Goal: Task Accomplishment & Management: Use online tool/utility

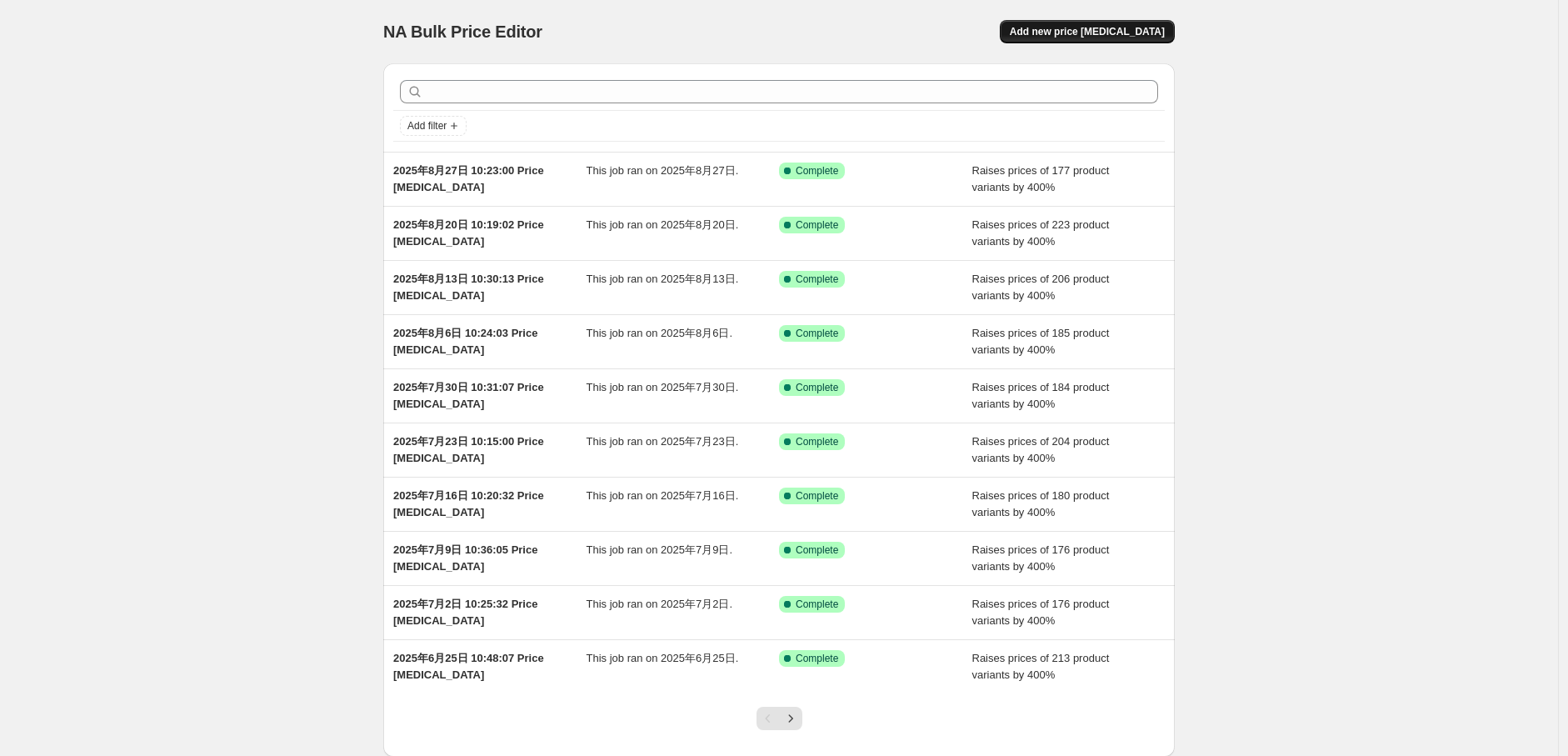
click at [1075, 38] on span "Add new price [MEDICAL_DATA]" at bounding box center [1087, 31] width 155 height 13
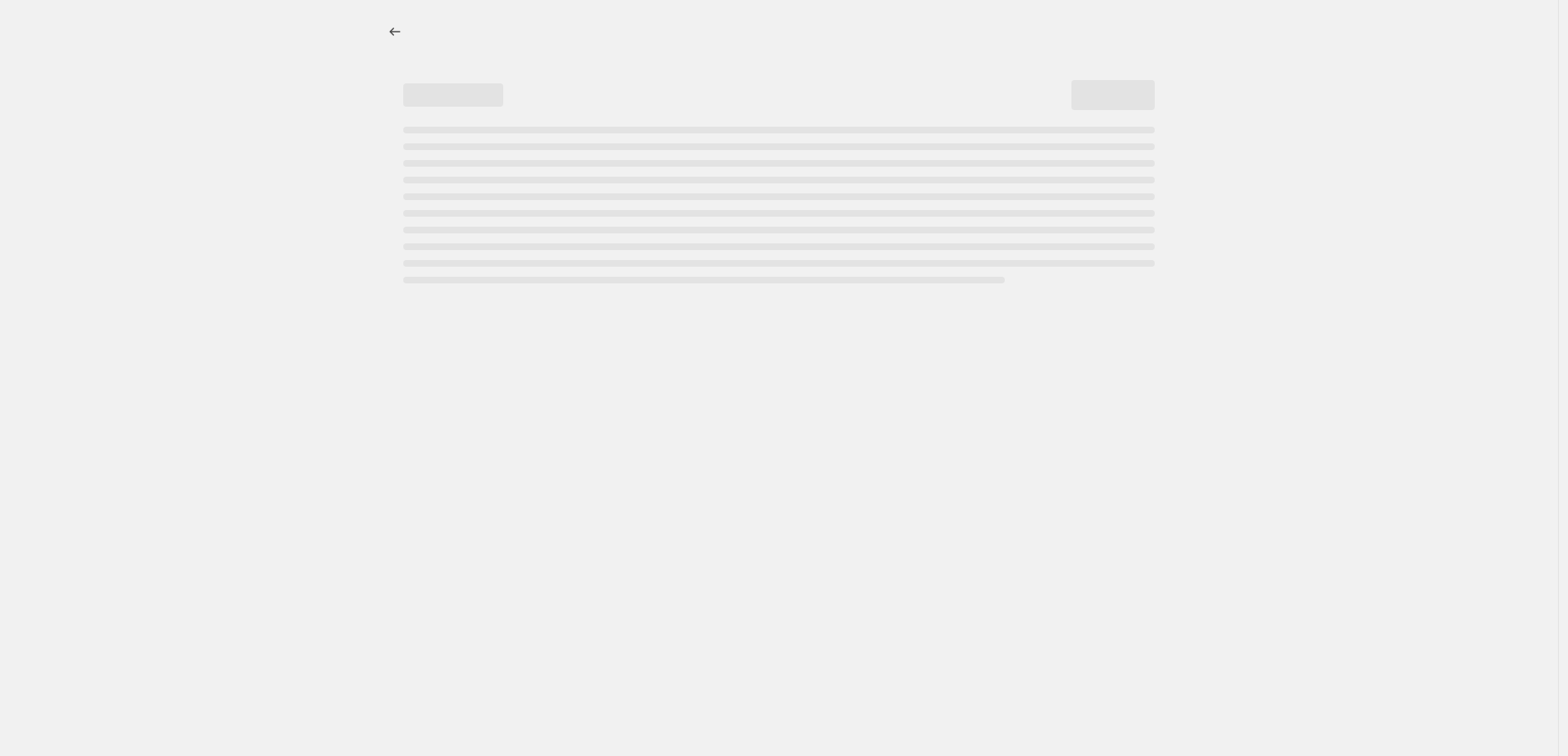
select select "percentage"
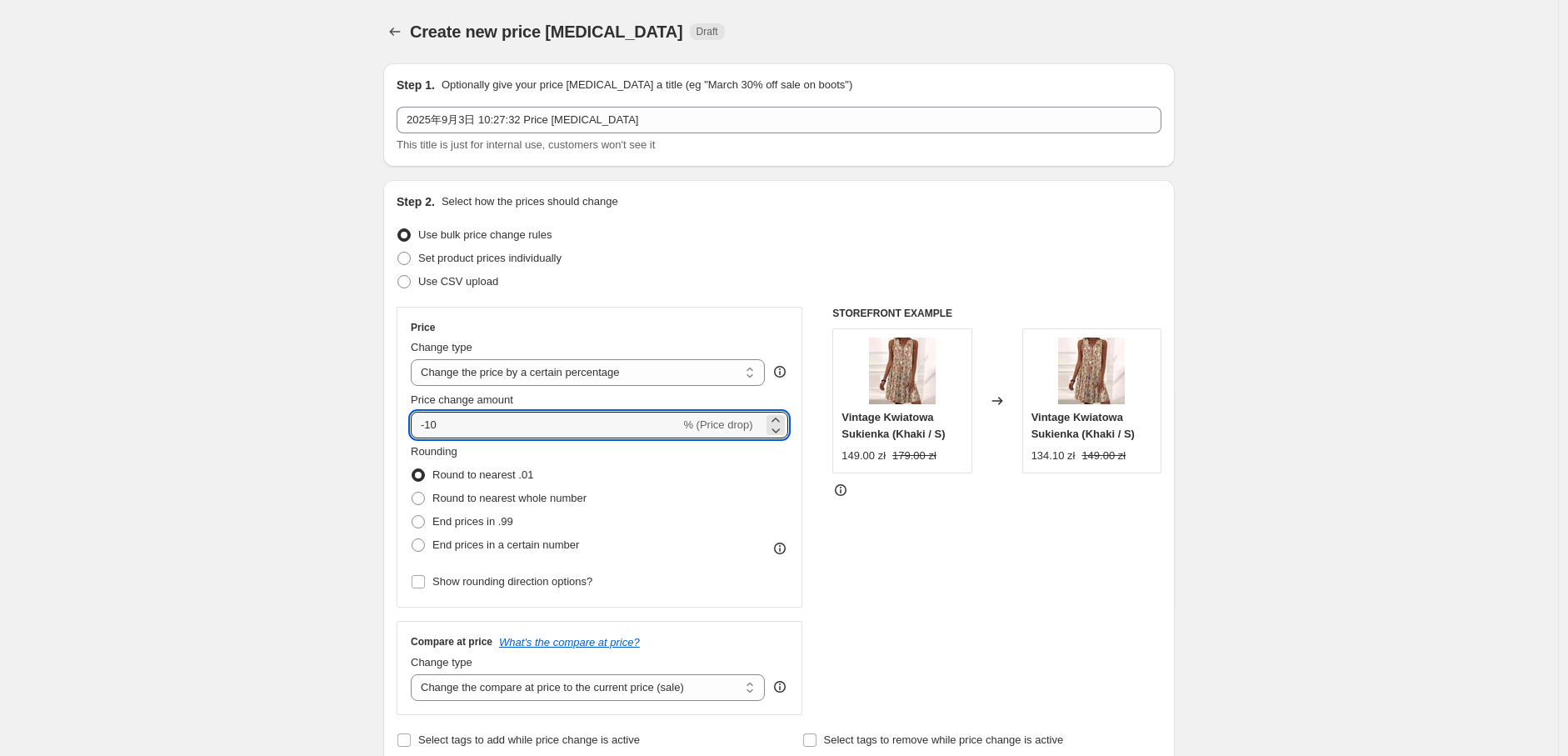
drag, startPoint x: 500, startPoint y: 427, endPoint x: 388, endPoint y: 427, distance: 112.0
click at [388, 427] on div "Step 2. Select how the prices should change Use bulk price change rules Set pro…" at bounding box center [779, 472] width 792 height 585
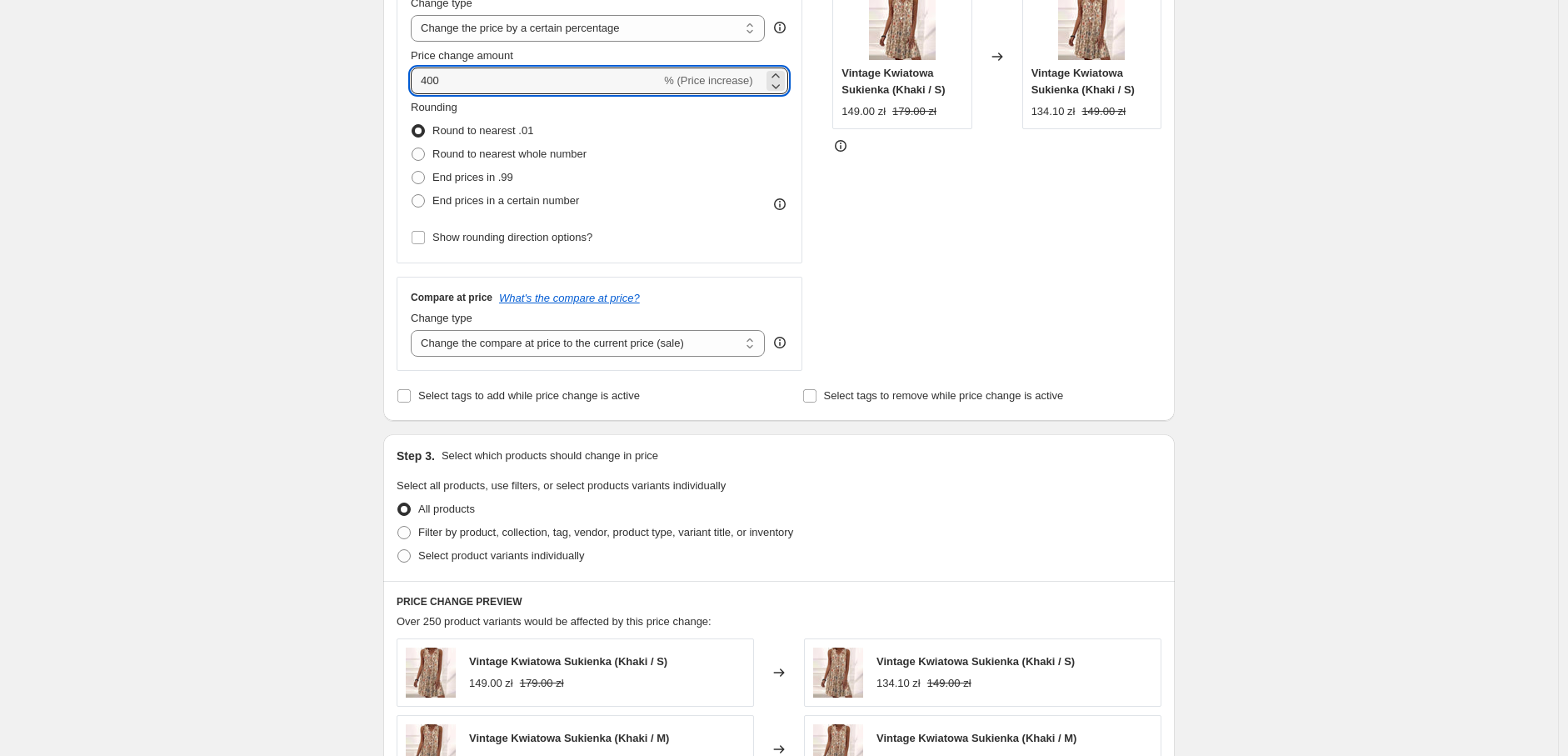
scroll to position [370, 0]
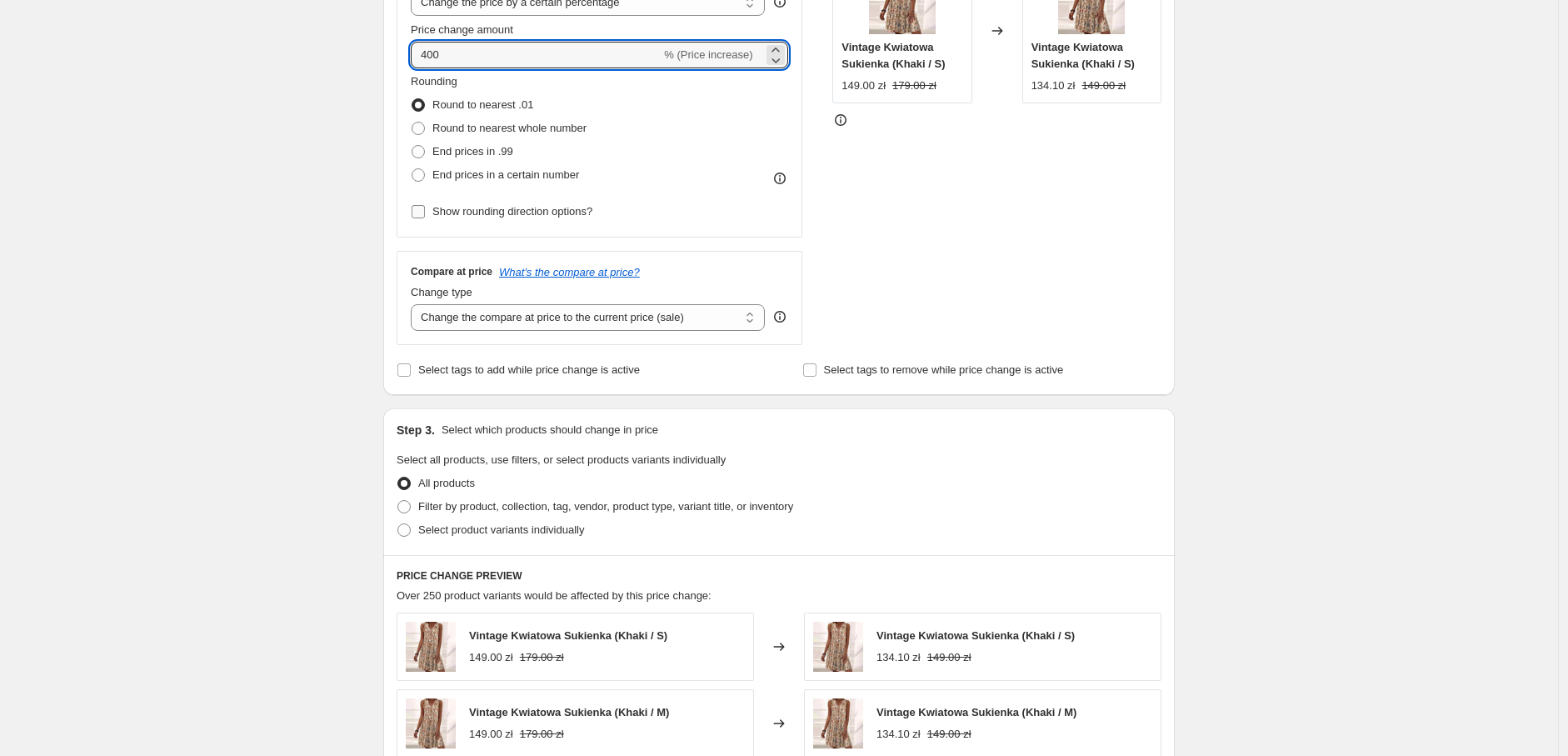
type input "400"
click at [481, 210] on span "Show rounding direction options?" at bounding box center [512, 211] width 160 height 13
click at [425, 210] on input "Show rounding direction options?" at bounding box center [418, 211] width 13 height 13
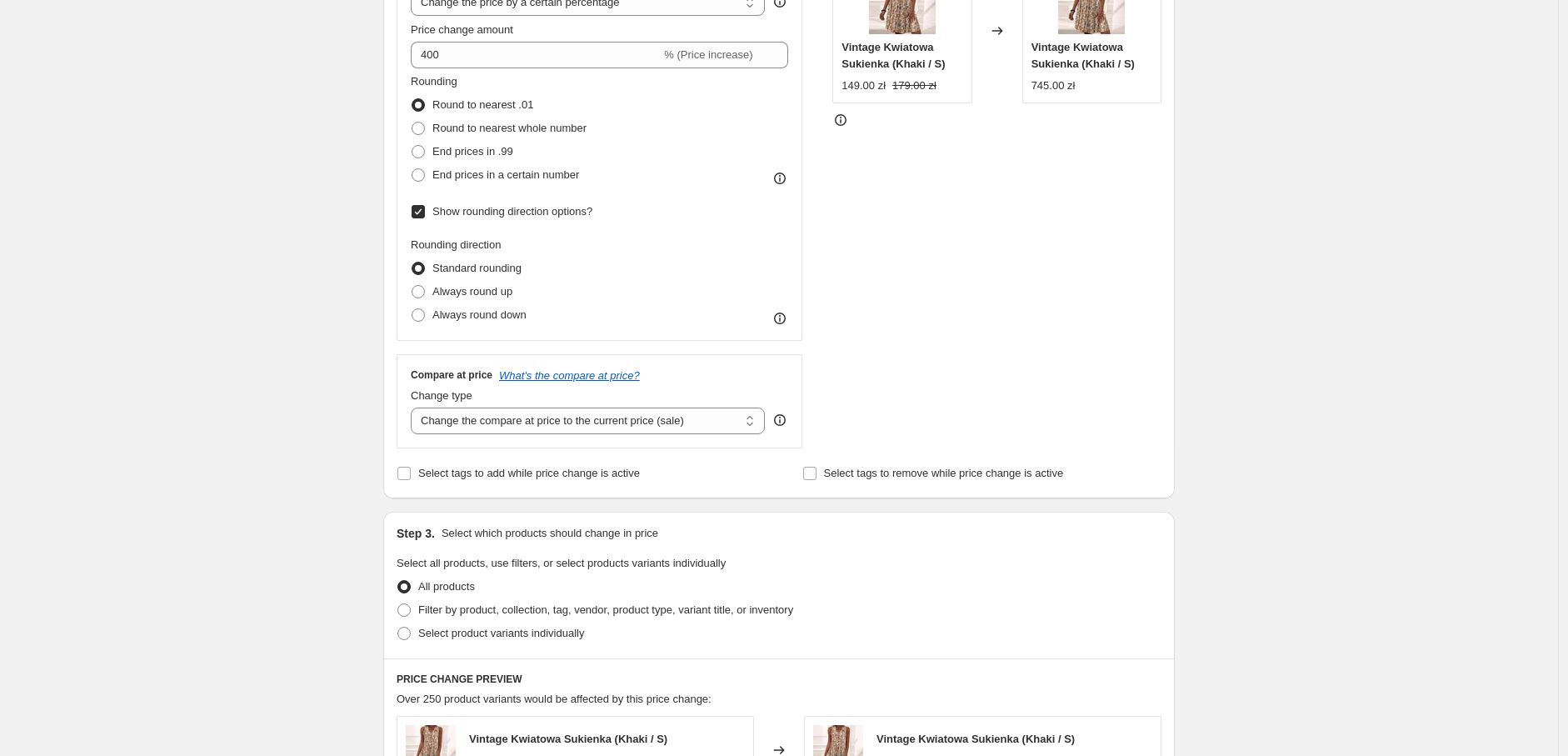
click at [463, 215] on span "Show rounding direction options?" at bounding box center [512, 211] width 160 height 13
click at [425, 215] on input "Show rounding direction options?" at bounding box center [418, 211] width 13 height 13
checkbox input "false"
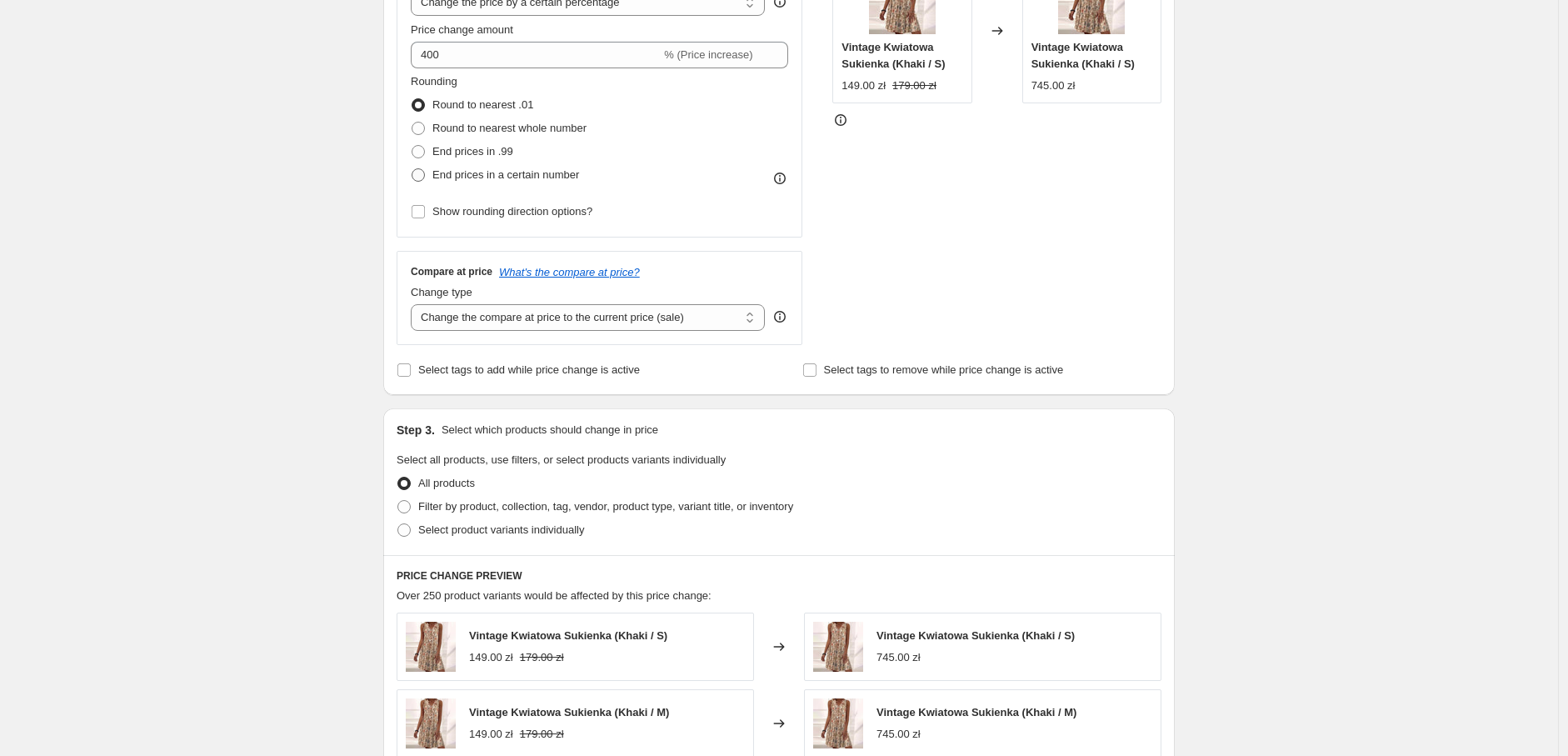
click at [469, 171] on span "End prices in a certain number" at bounding box center [505, 174] width 146 height 13
click at [413, 169] on input "End prices in a certain number" at bounding box center [412, 168] width 1 height 1
radio input "true"
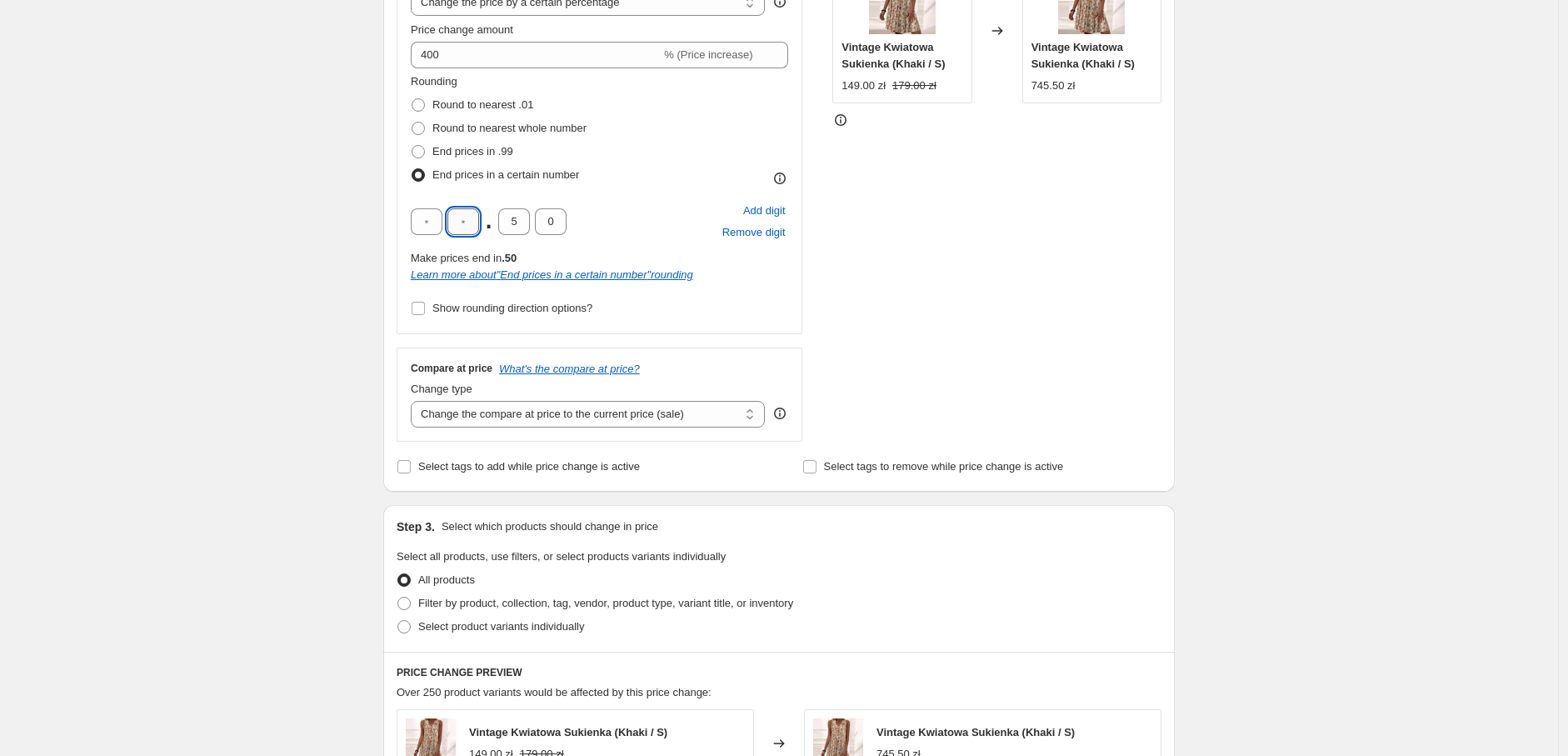
click at [475, 215] on input "text" at bounding box center [464, 221] width 32 height 27
type input "9"
drag, startPoint x: 520, startPoint y: 222, endPoint x: 493, endPoint y: 218, distance: 27.3
click at [493, 218] on div "9 . 5 0" at bounding box center [489, 221] width 156 height 27
type input "0"
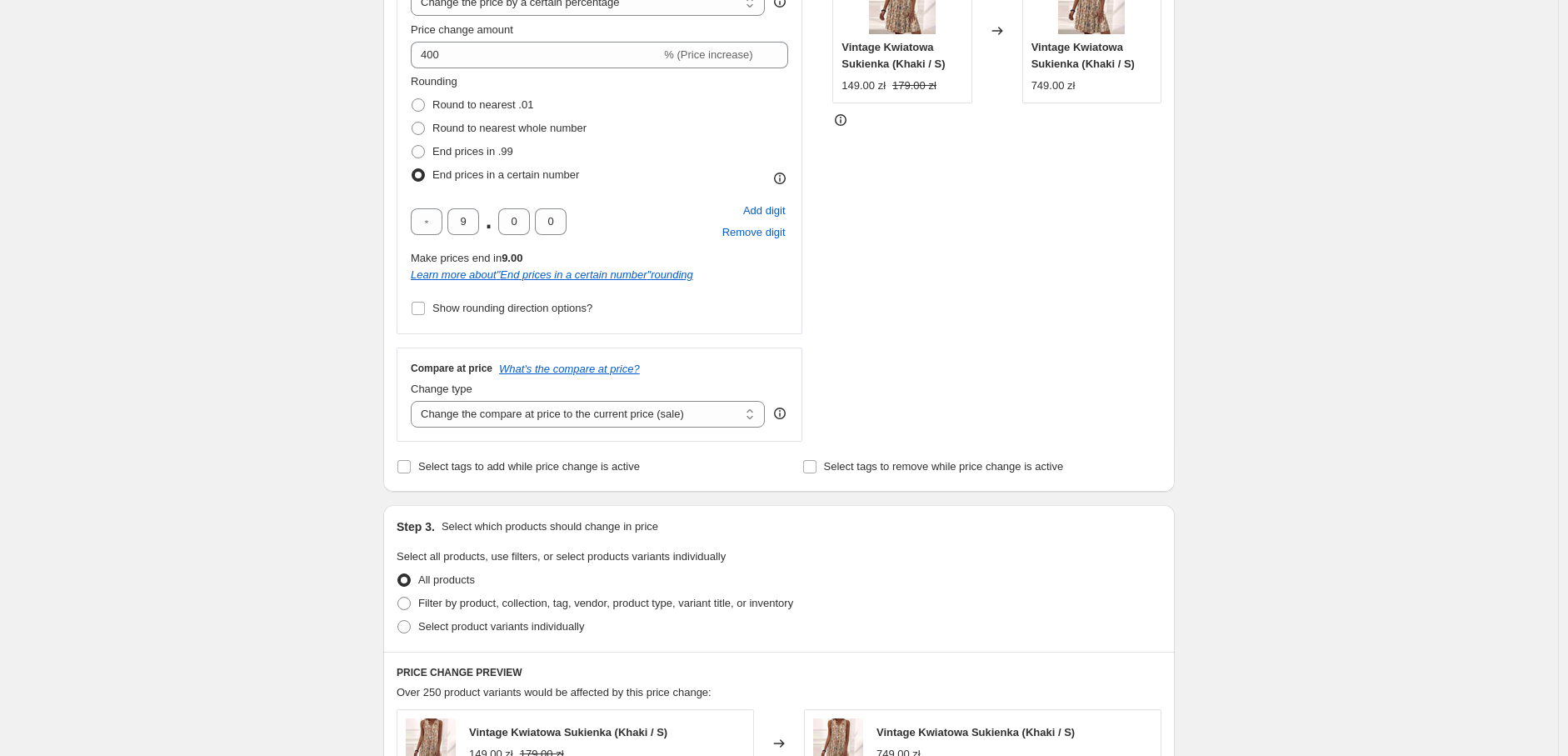
click at [317, 284] on div "Create new price change job. This page is ready Create new price change job Dra…" at bounding box center [779, 510] width 1558 height 1762
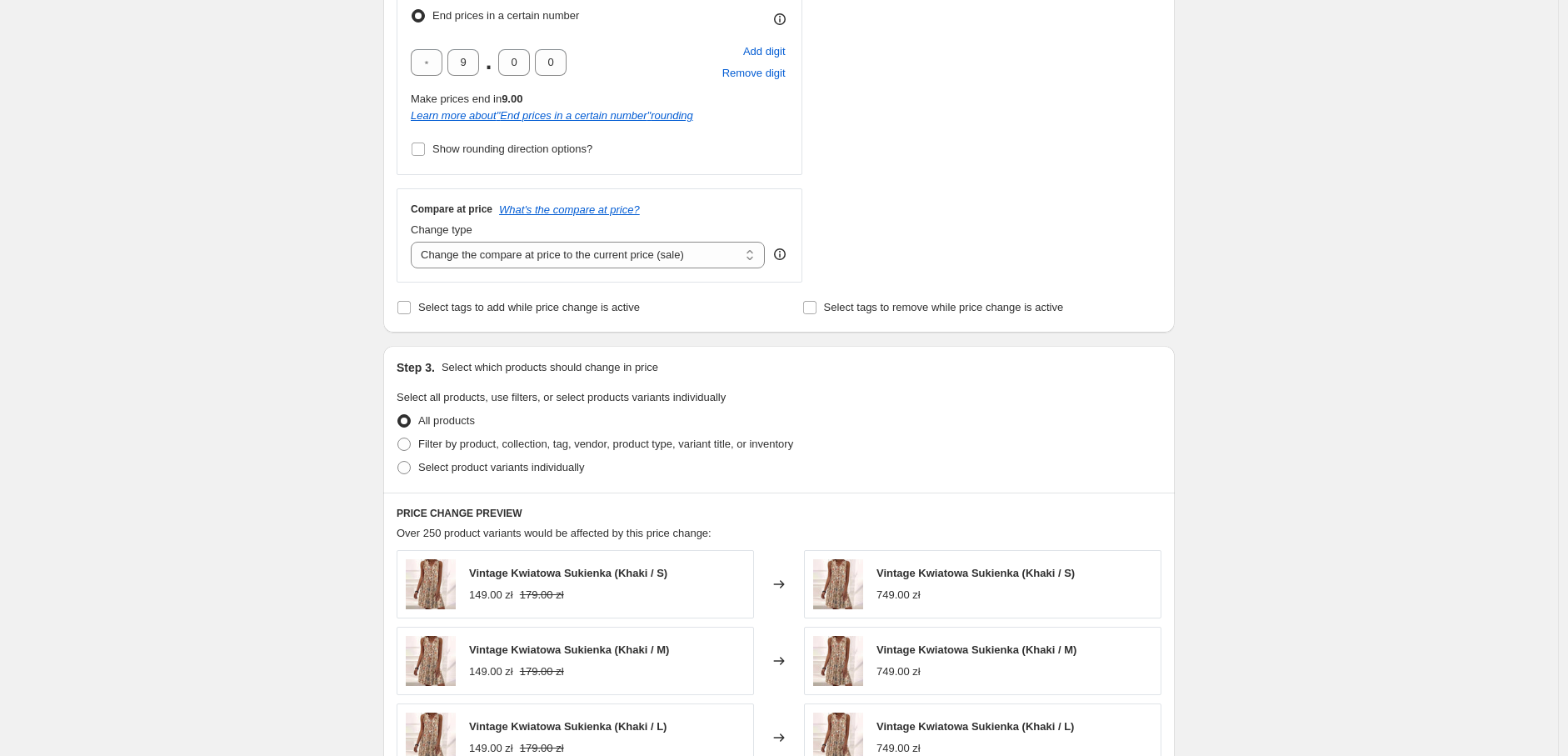
scroll to position [555, 0]
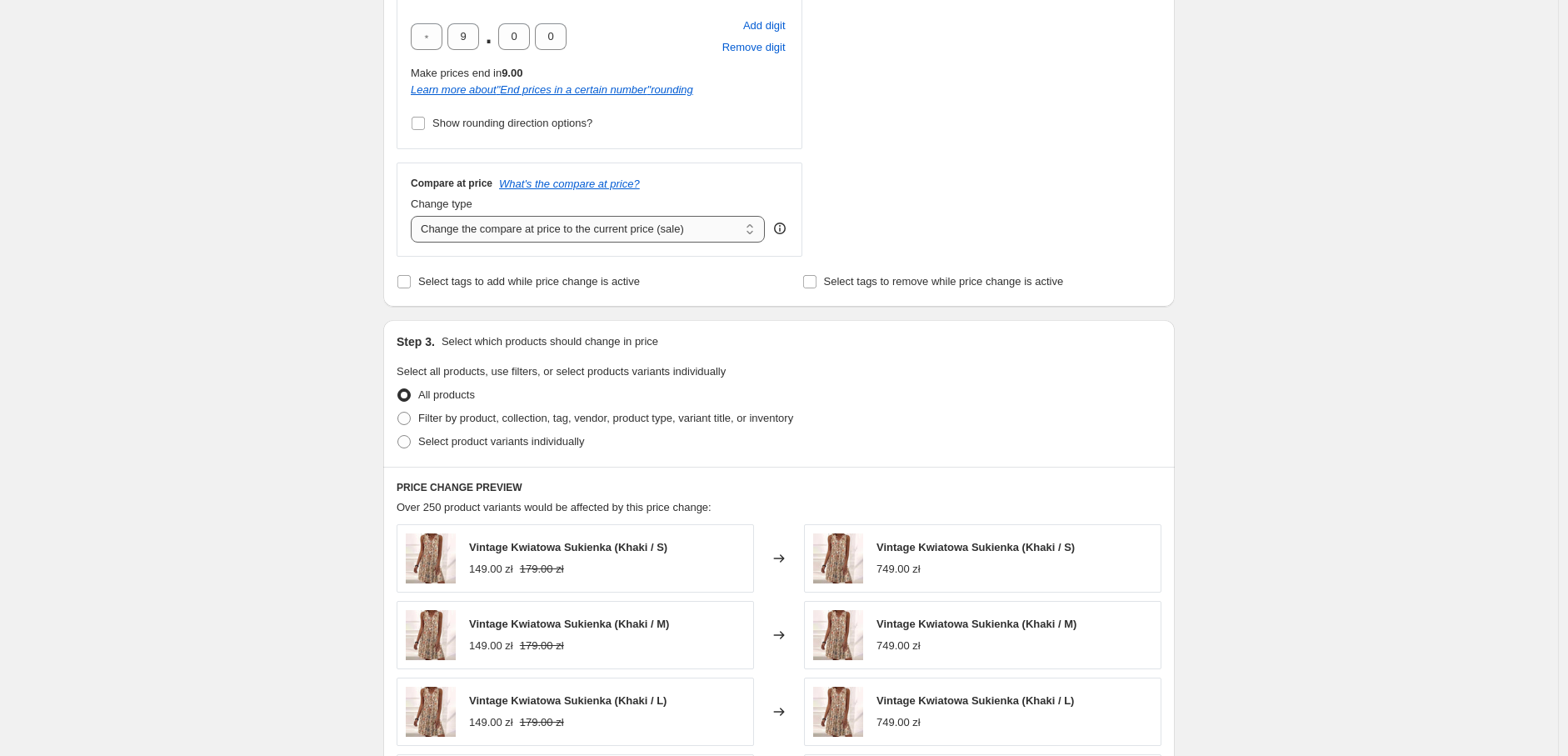
click at [500, 230] on select "Change the compare at price to the current price (sale) Change the compare at p…" at bounding box center [588, 229] width 354 height 27
select select "percentage"
click at [415, 216] on select "Change the compare at price to the current price (sale) Change the compare at p…" at bounding box center [588, 229] width 354 height 27
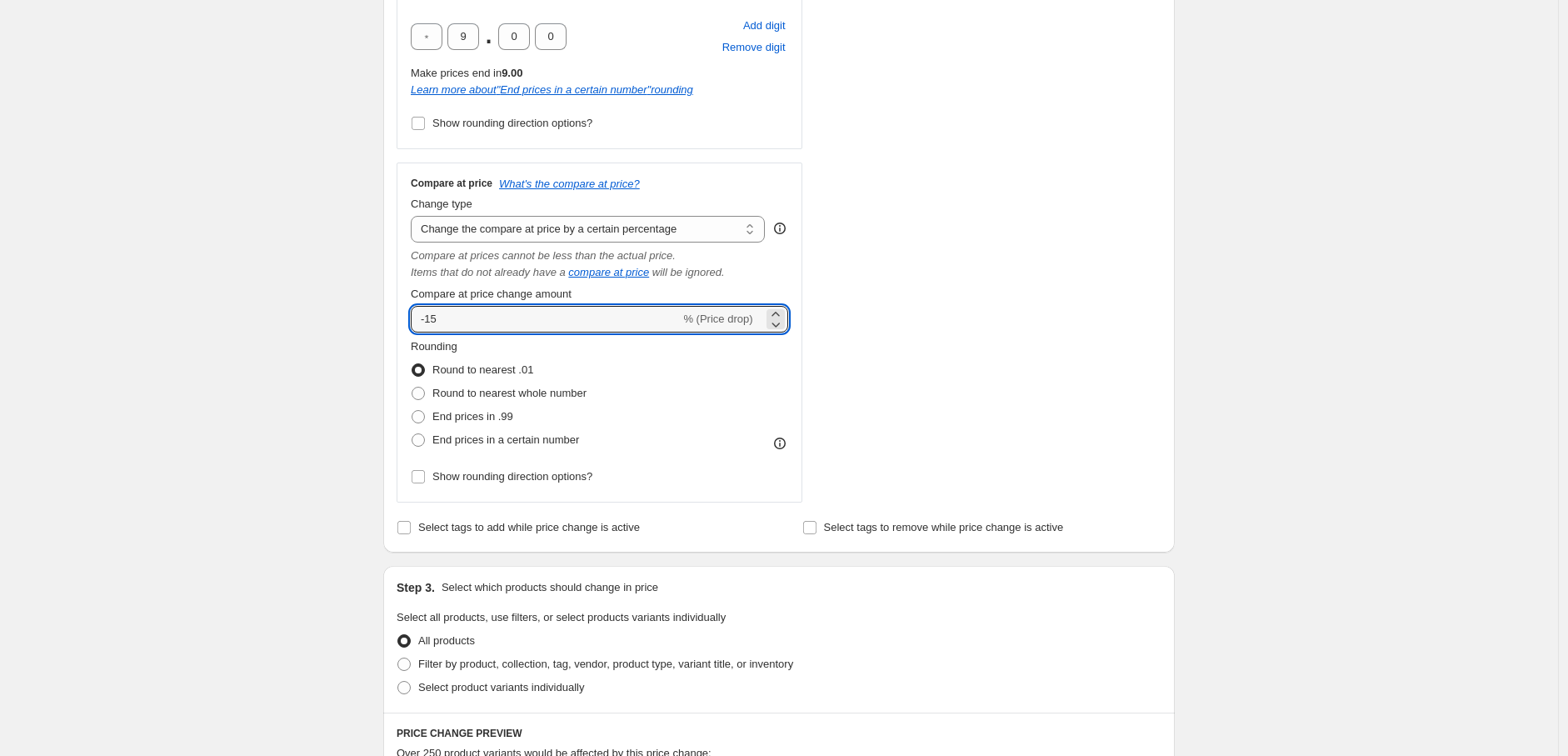
drag, startPoint x: 505, startPoint y: 328, endPoint x: 331, endPoint y: 310, distance: 174.9
click at [331, 310] on div "Create new price change job. This page is ready Create new price change job Dra…" at bounding box center [779, 449] width 1558 height 2007
type input "400"
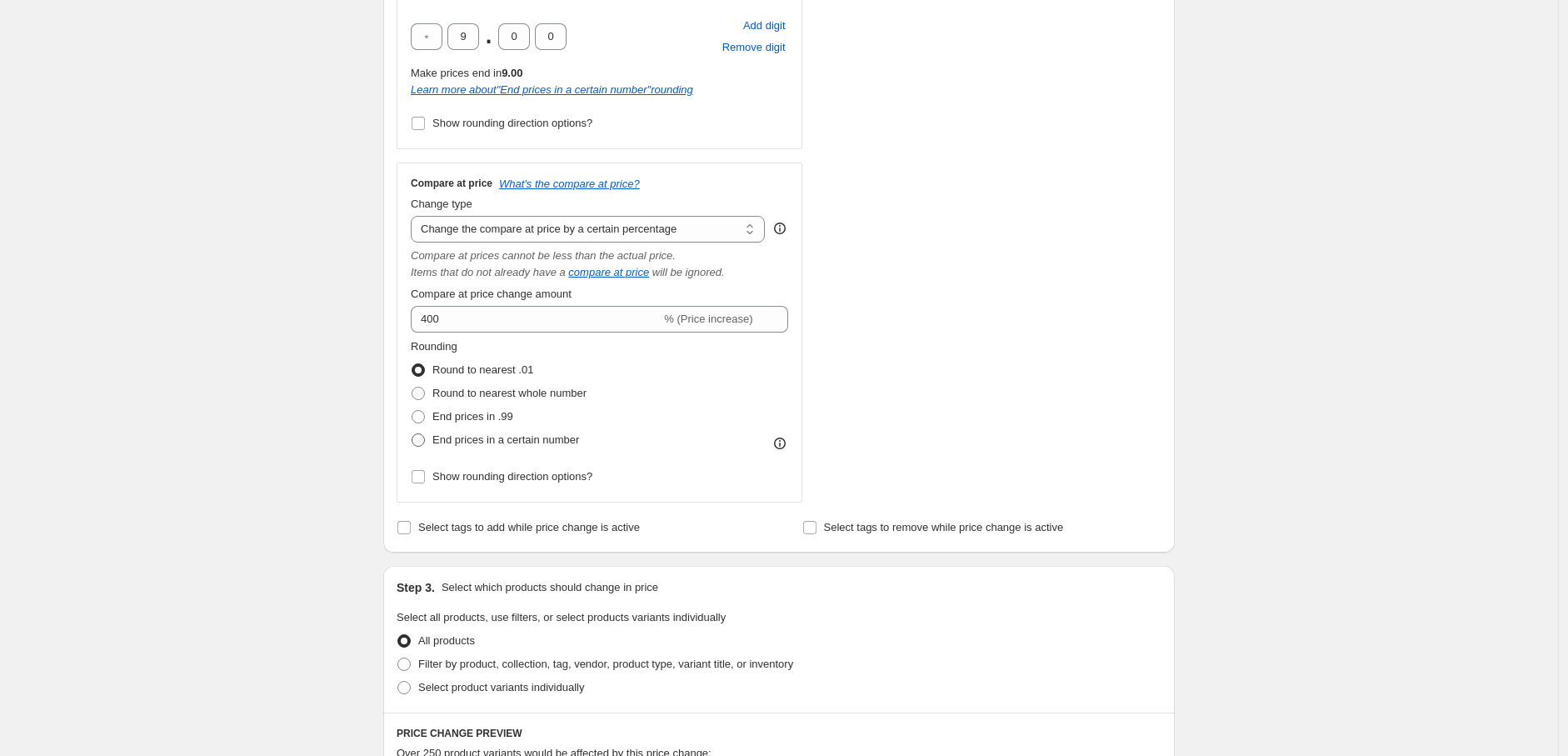
click at [448, 446] on span "End prices in a certain number" at bounding box center [505, 439] width 146 height 13
click at [413, 434] on input "End prices in a certain number" at bounding box center [412, 433] width 1 height 1
radio input "true"
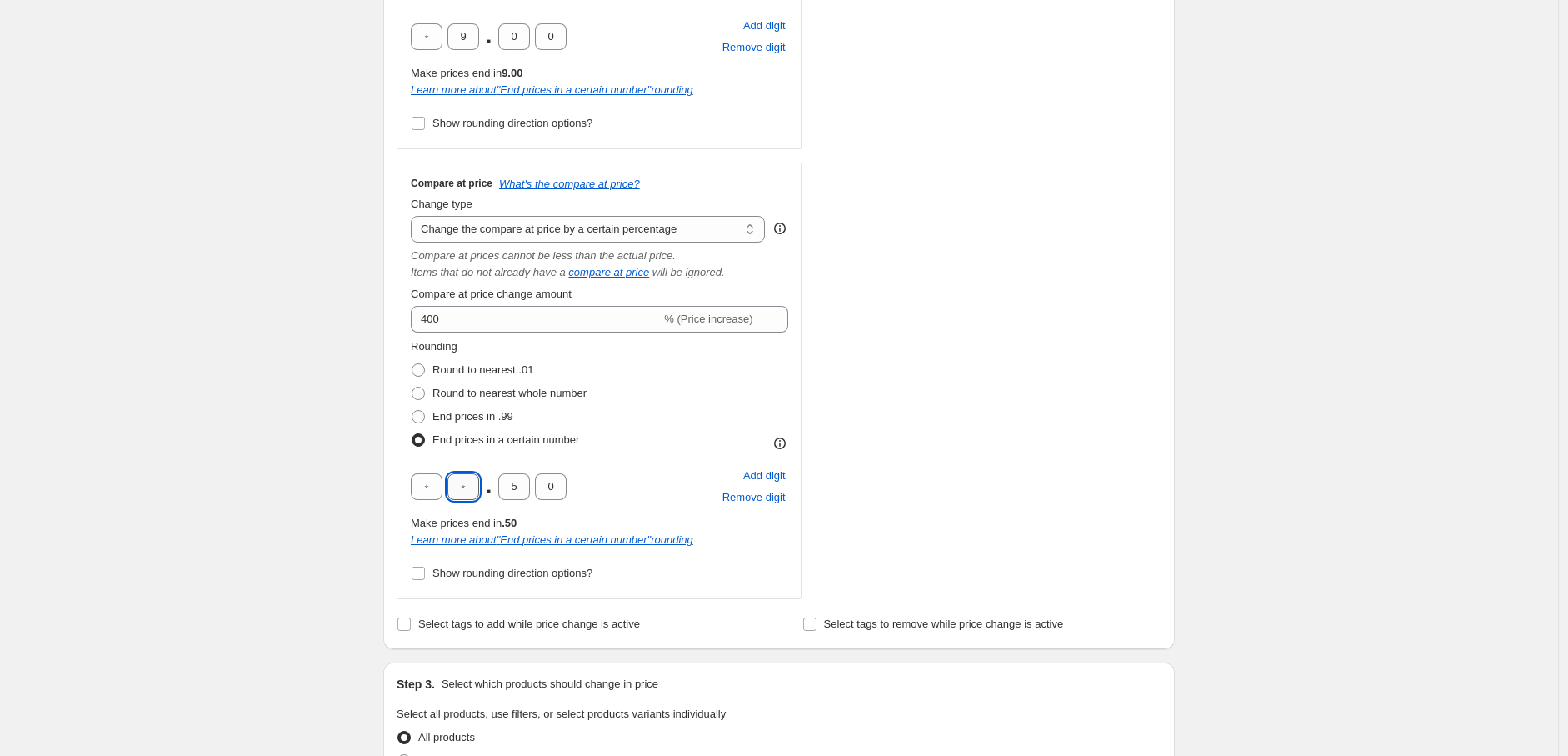
click at [470, 493] on input "text" at bounding box center [464, 486] width 32 height 27
type input "9"
drag, startPoint x: 521, startPoint y: 490, endPoint x: 504, endPoint y: 492, distance: 17.1
click at [504, 492] on input "5" at bounding box center [514, 486] width 32 height 27
type input "0"
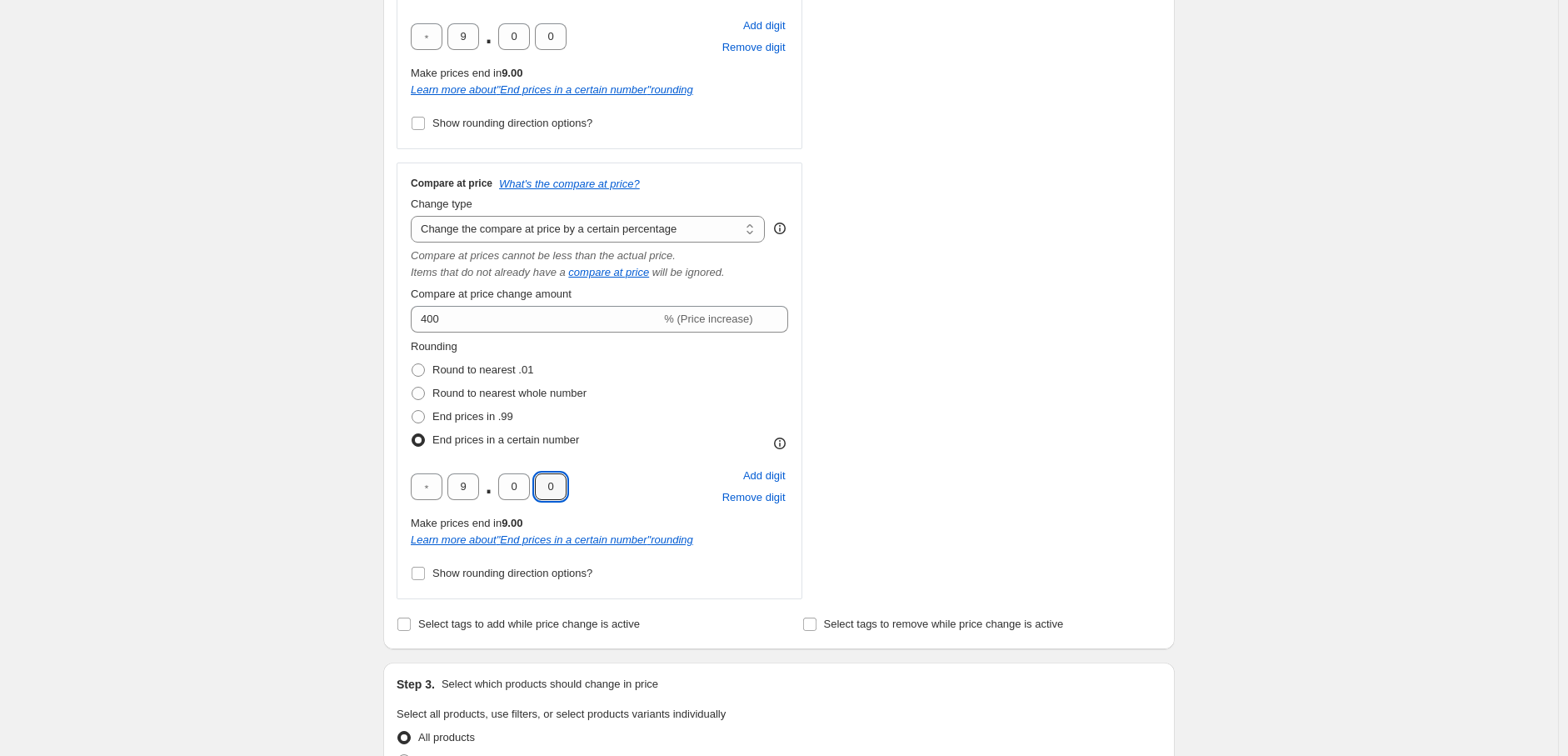
click at [360, 479] on div "Create new price change job. This page is ready Create new price change job Dra…" at bounding box center [779, 496] width 1558 height 2104
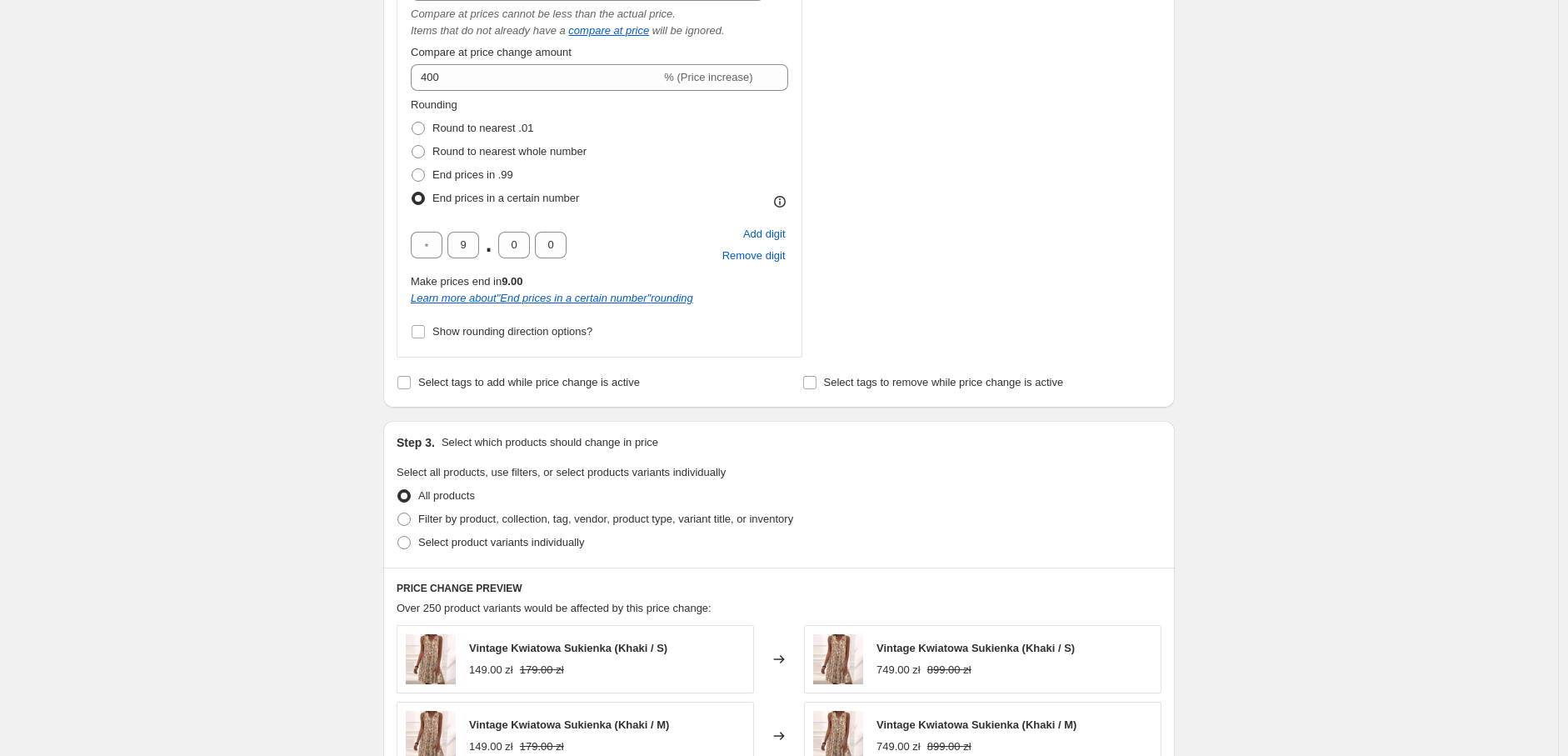
scroll to position [833, 0]
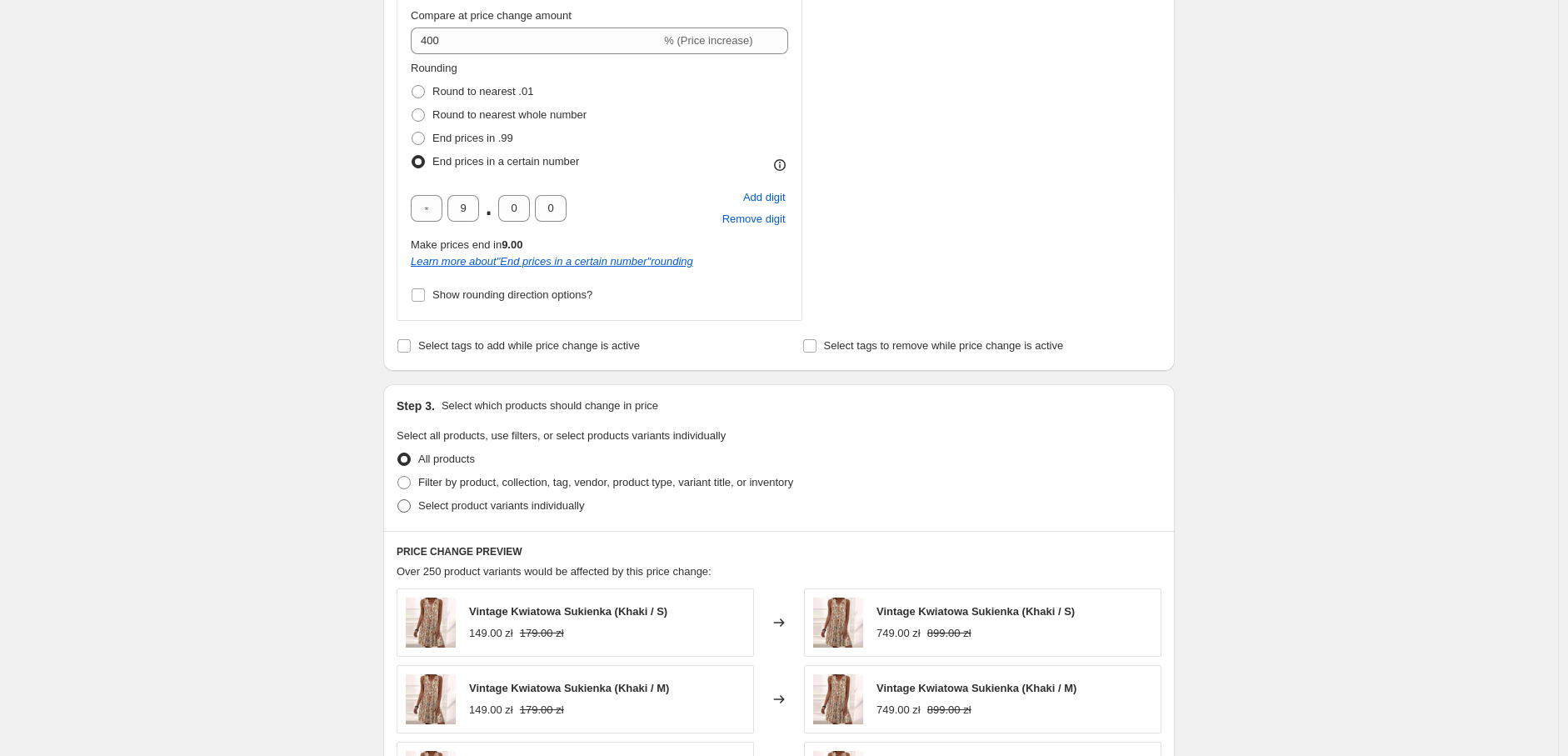
click at [486, 517] on label "Select product variants individually" at bounding box center [490, 505] width 187 height 23
click at [398, 499] on input "Select product variants individually" at bounding box center [397, 499] width 1 height 1
radio input "true"
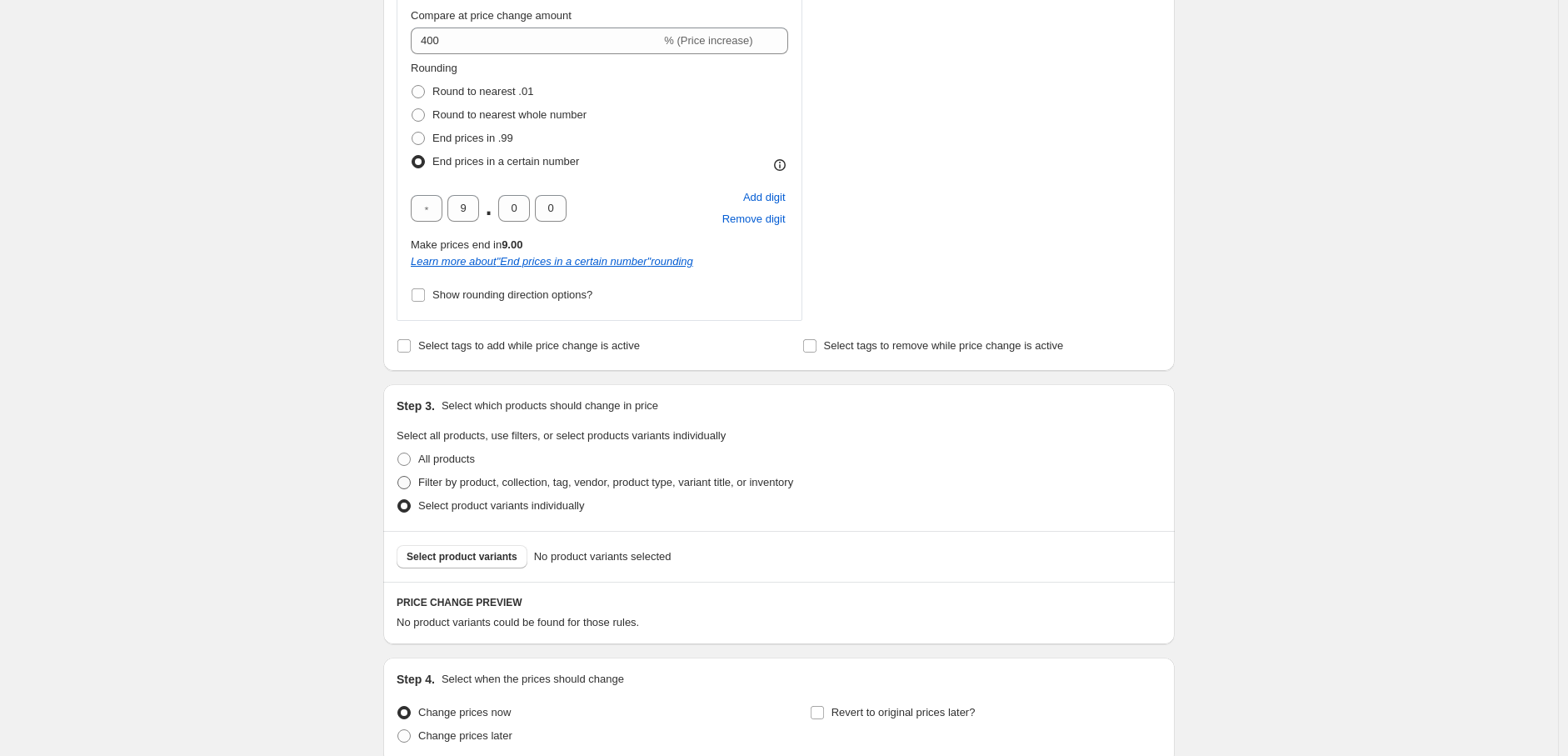
click at [486, 483] on span "Filter by product, collection, tag, vendor, product type, variant title, or inv…" at bounding box center [605, 481] width 375 height 13
click at [398, 476] on input "Filter by product, collection, tag, vendor, product type, variant title, or inv…" at bounding box center [397, 475] width 1 height 1
radio input "true"
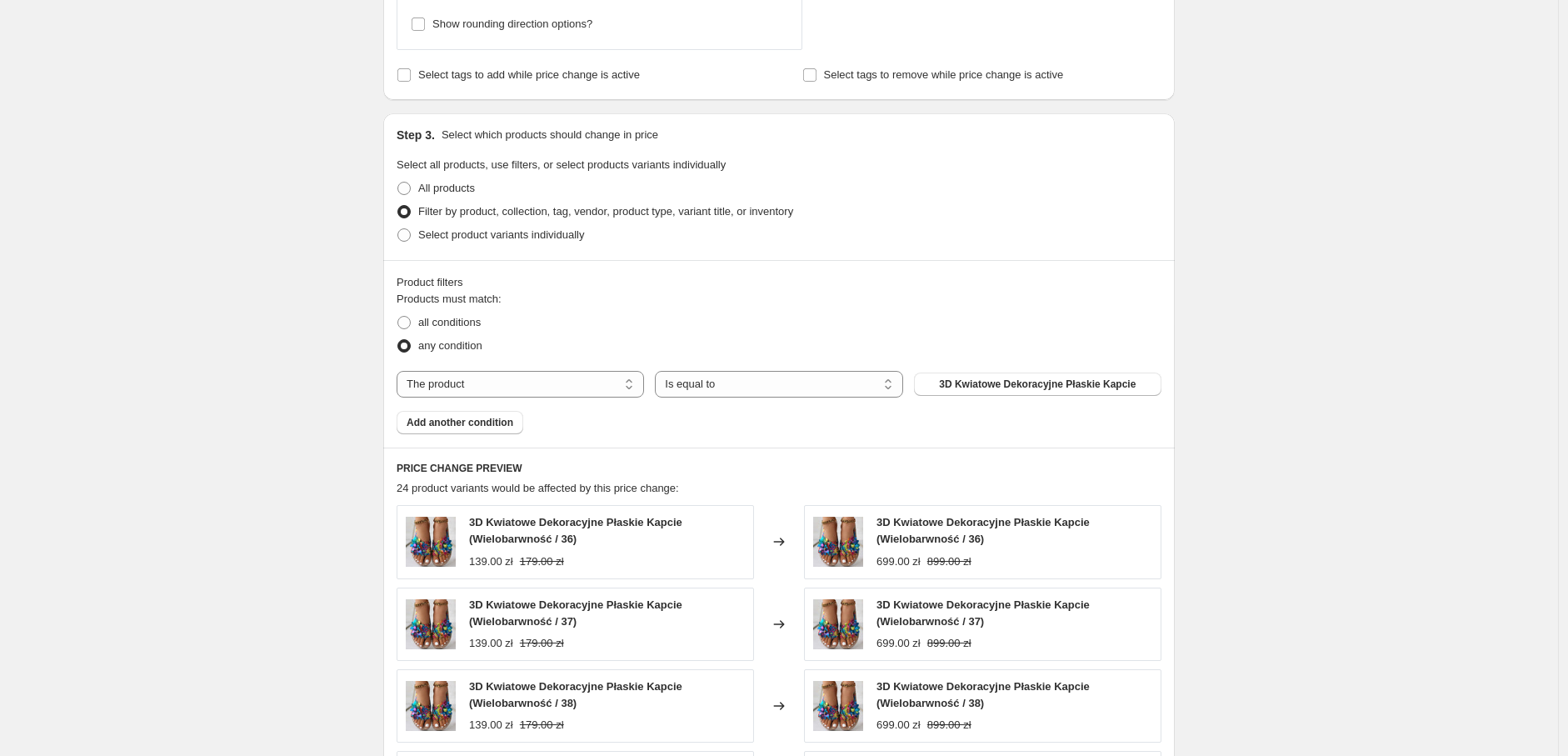
scroll to position [1110, 0]
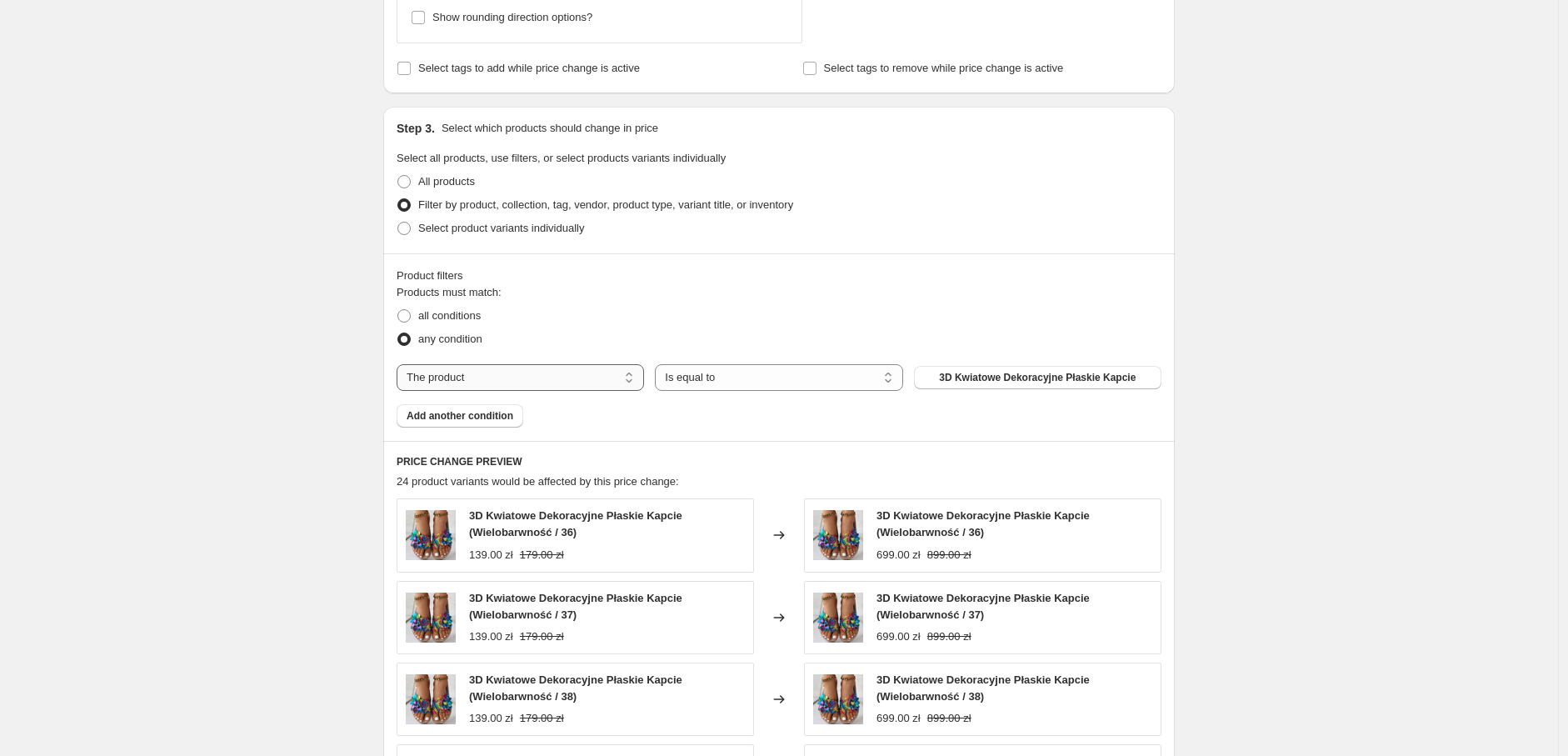
click at [510, 386] on select "The product The product's collection The product's tag The product's vendor The…" at bounding box center [520, 377] width 248 height 27
select select "tag"
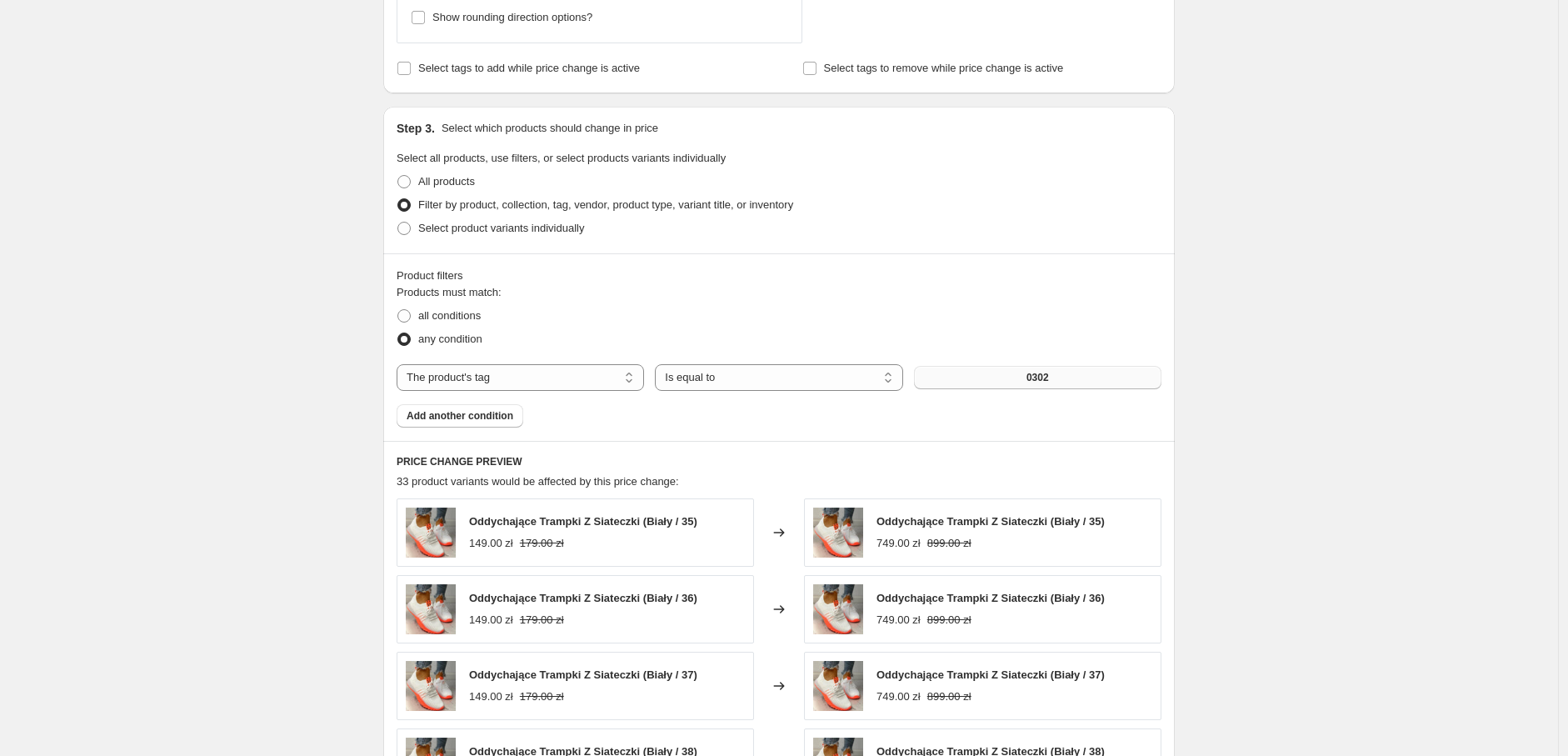
click at [1059, 375] on button "0302" at bounding box center [1038, 377] width 248 height 23
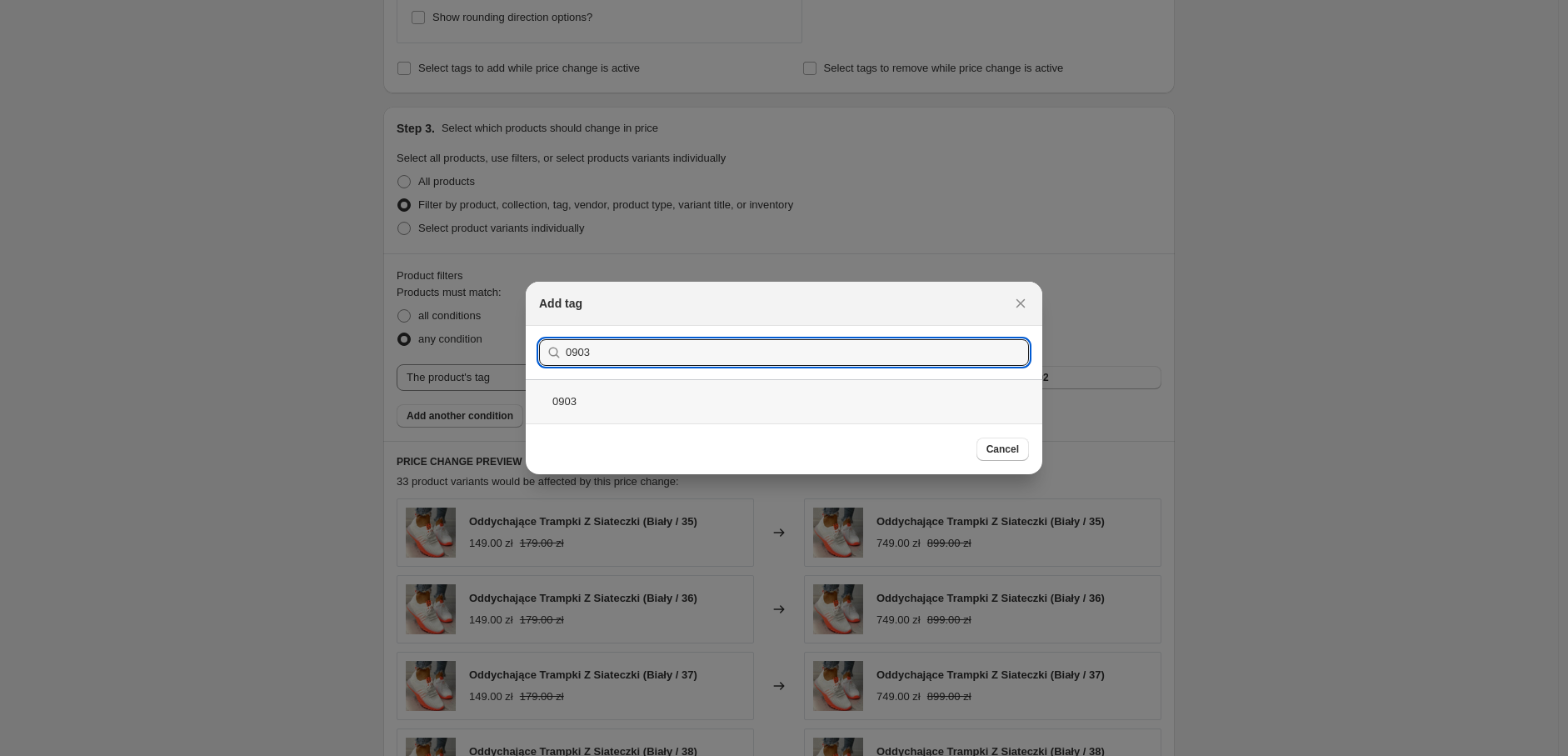
type input "0903"
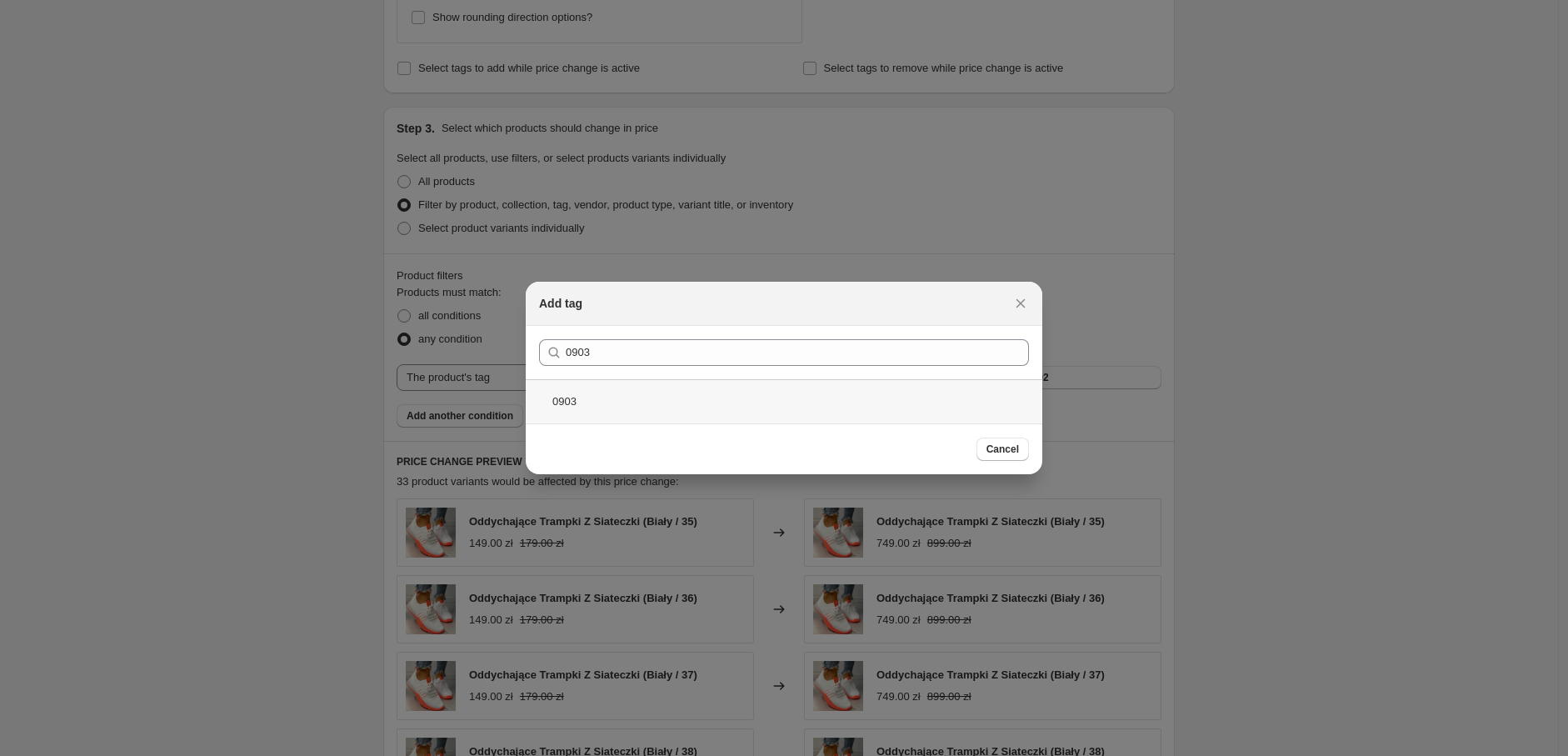
click at [727, 399] on div "0903" at bounding box center [783, 401] width 516 height 44
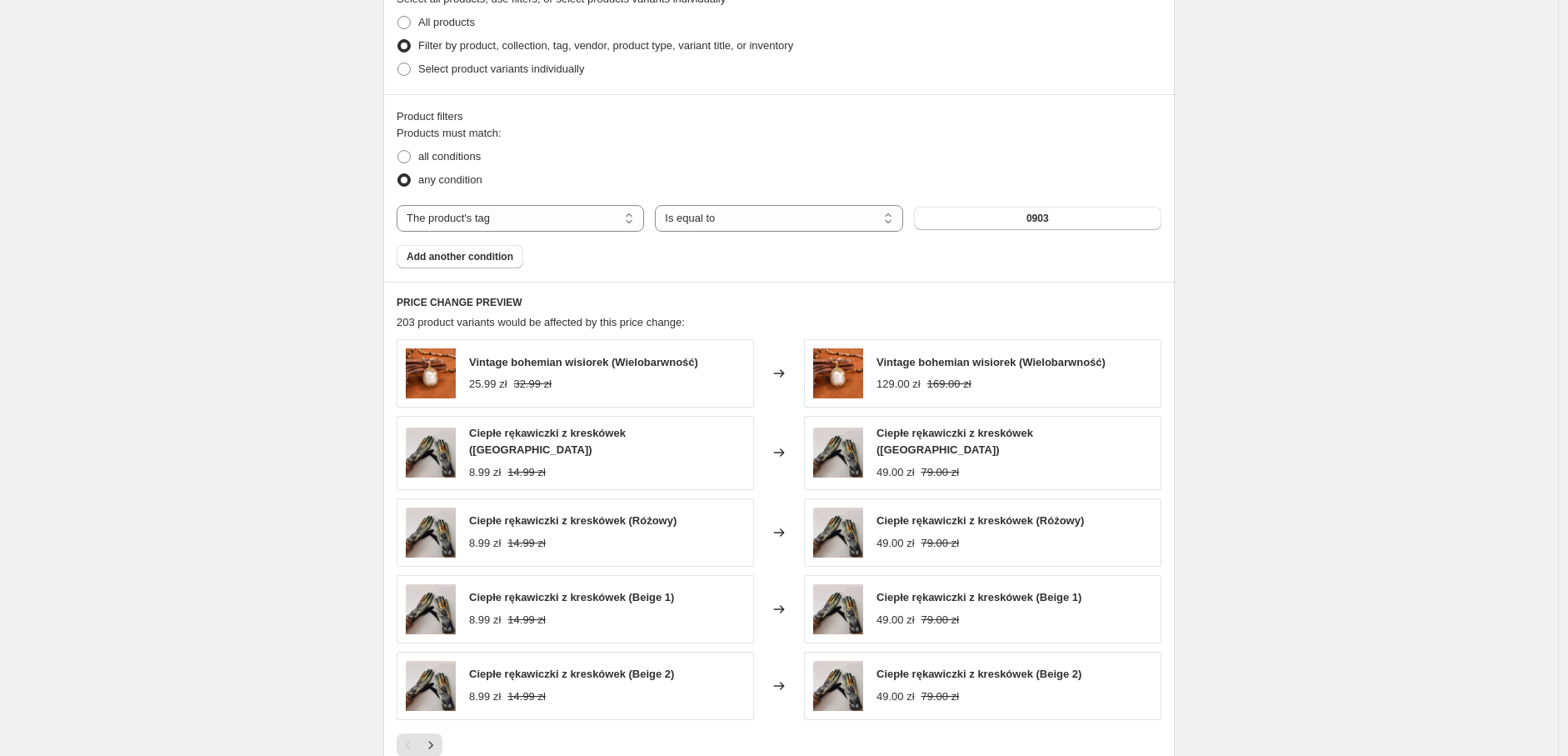
scroll to position [1538, 0]
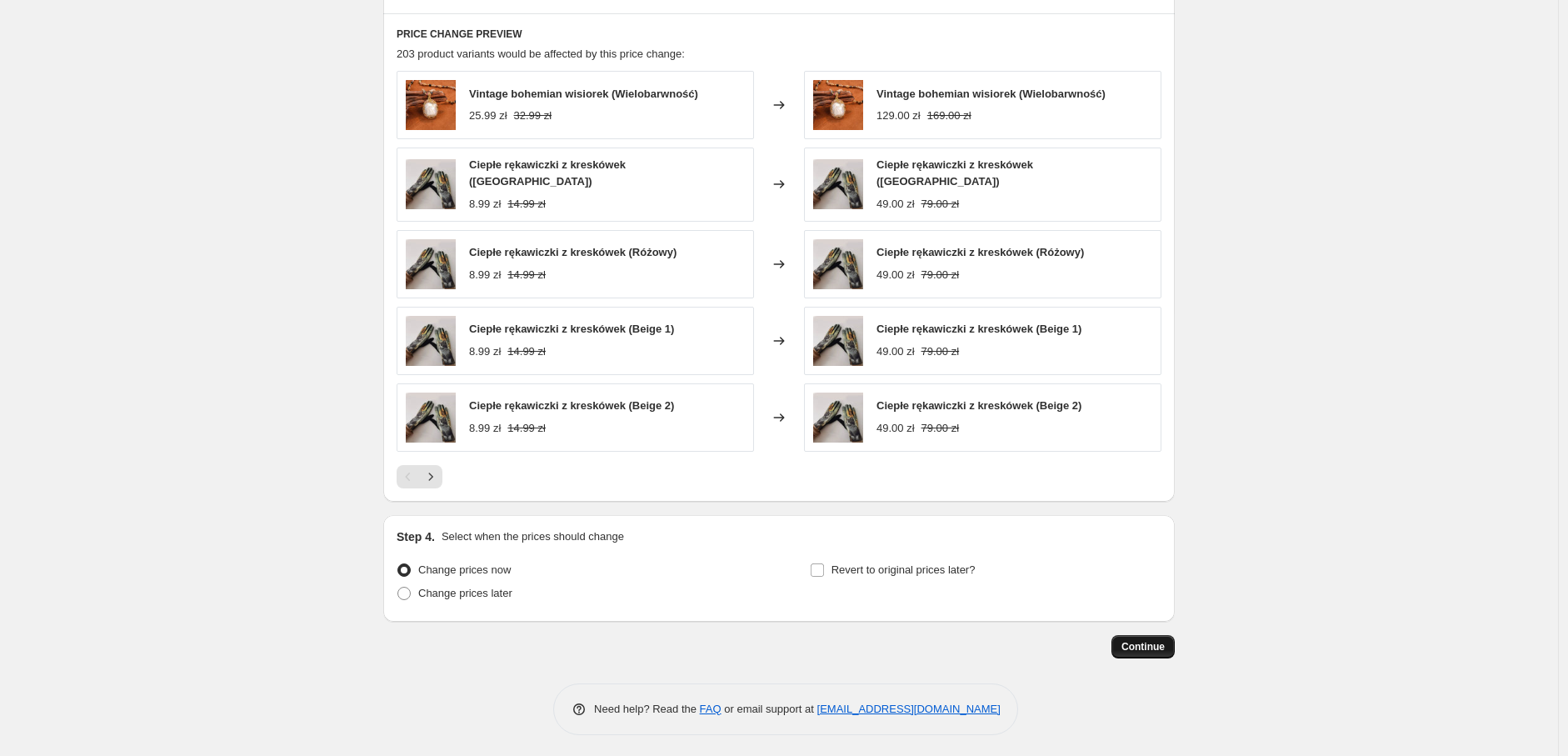
click at [1165, 646] on span "Continue" at bounding box center [1143, 646] width 44 height 13
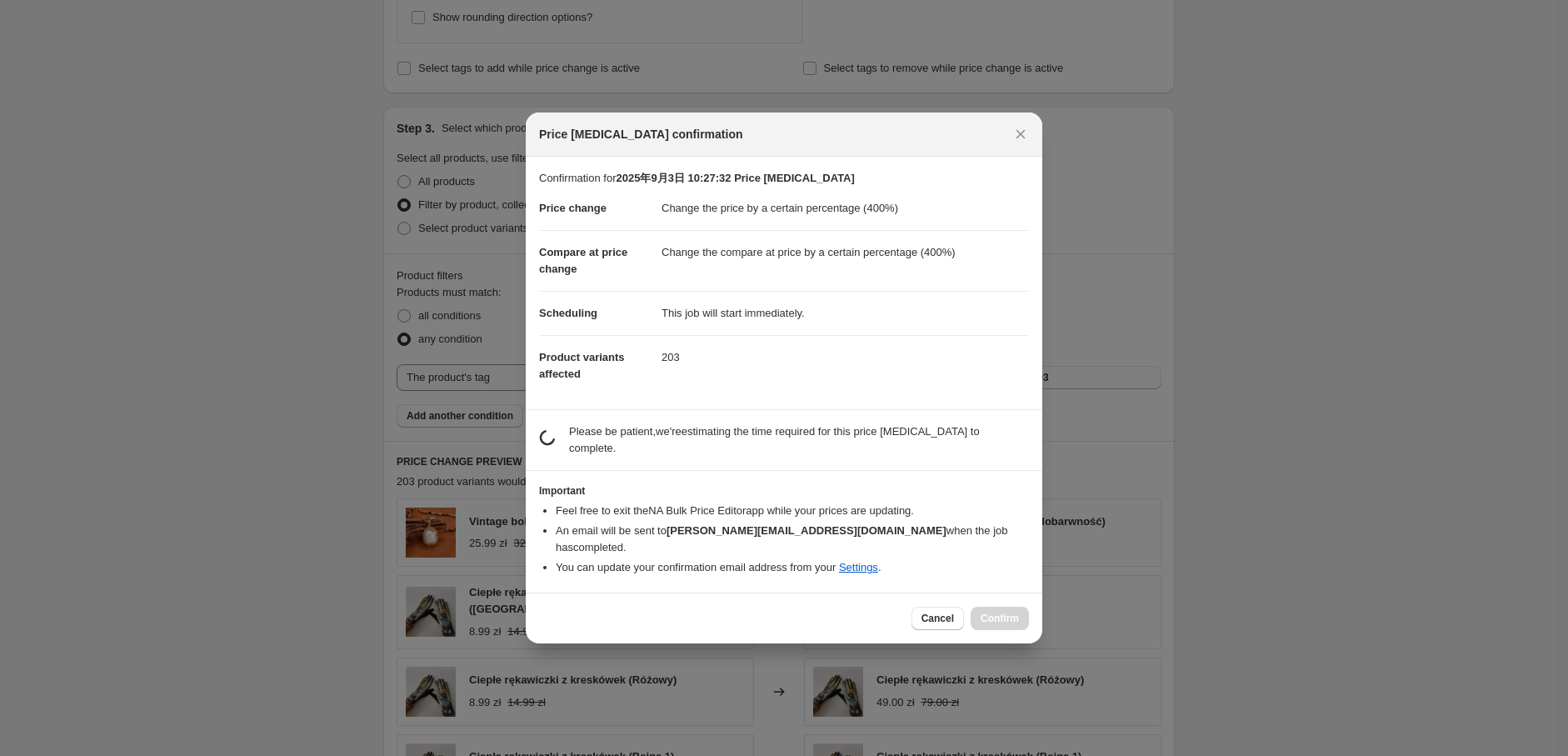
scroll to position [0, 0]
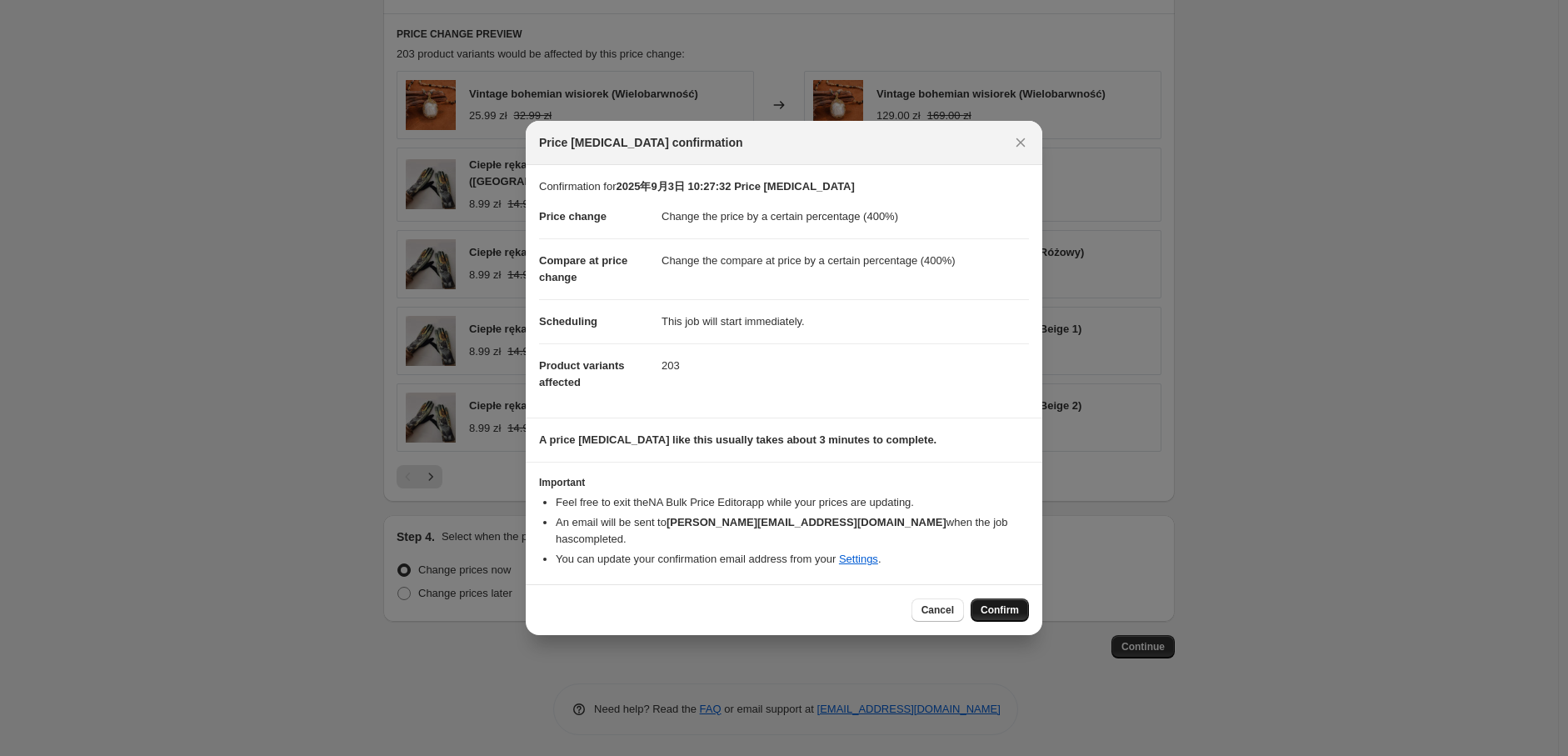
click at [1011, 609] on button "Confirm" at bounding box center [1000, 609] width 59 height 23
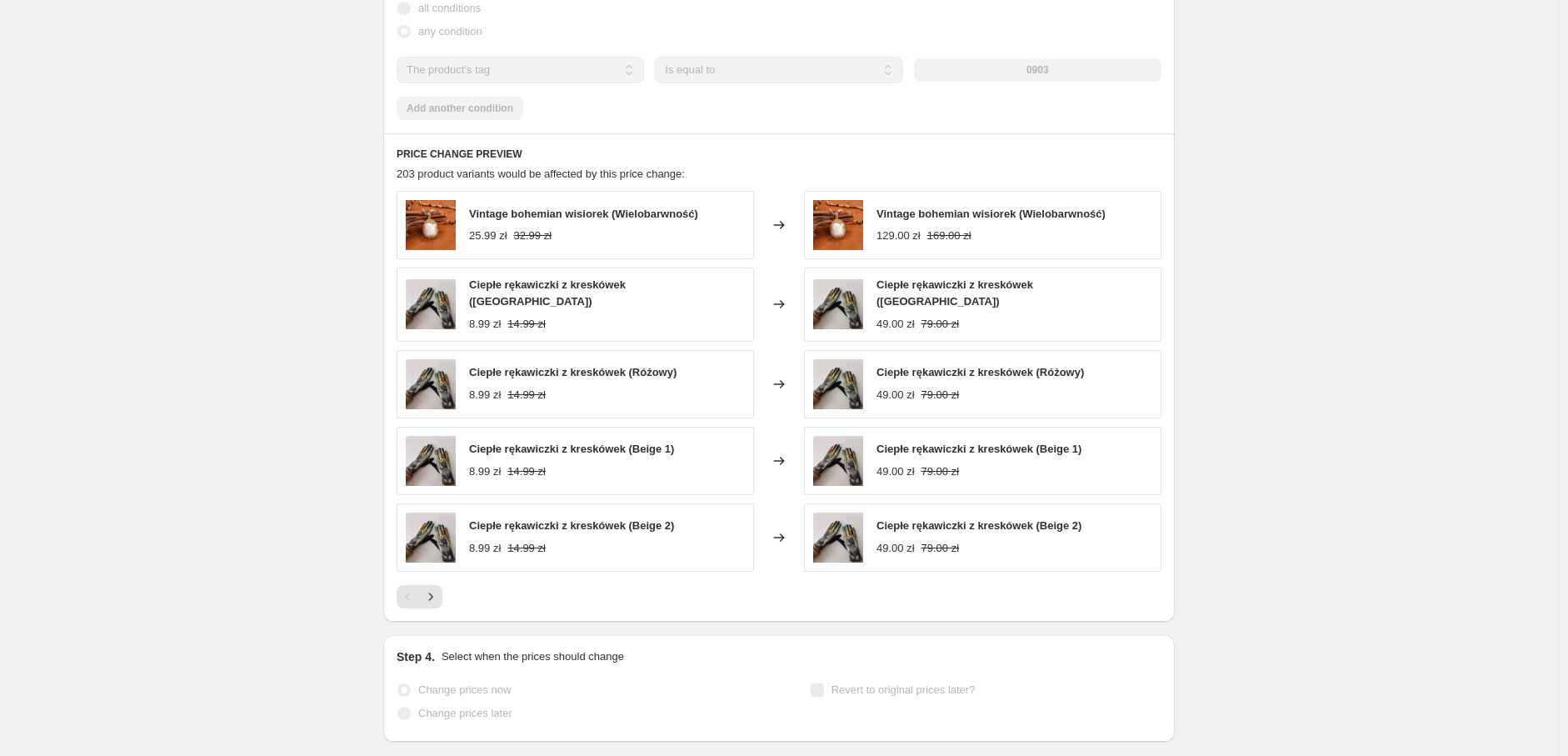
select select "percentage"
select select "tag"
